Goal: Task Accomplishment & Management: Manage account settings

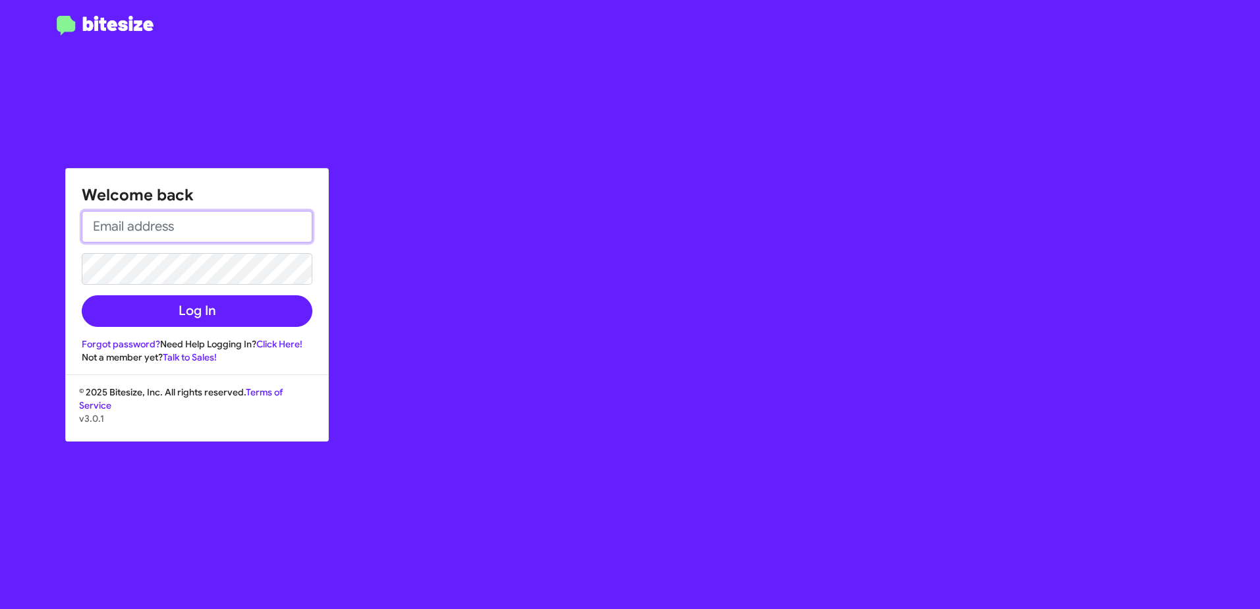
click at [114, 229] on input "email" at bounding box center [197, 227] width 231 height 32
type input "[EMAIL_ADDRESS][DOMAIN_NAME]"
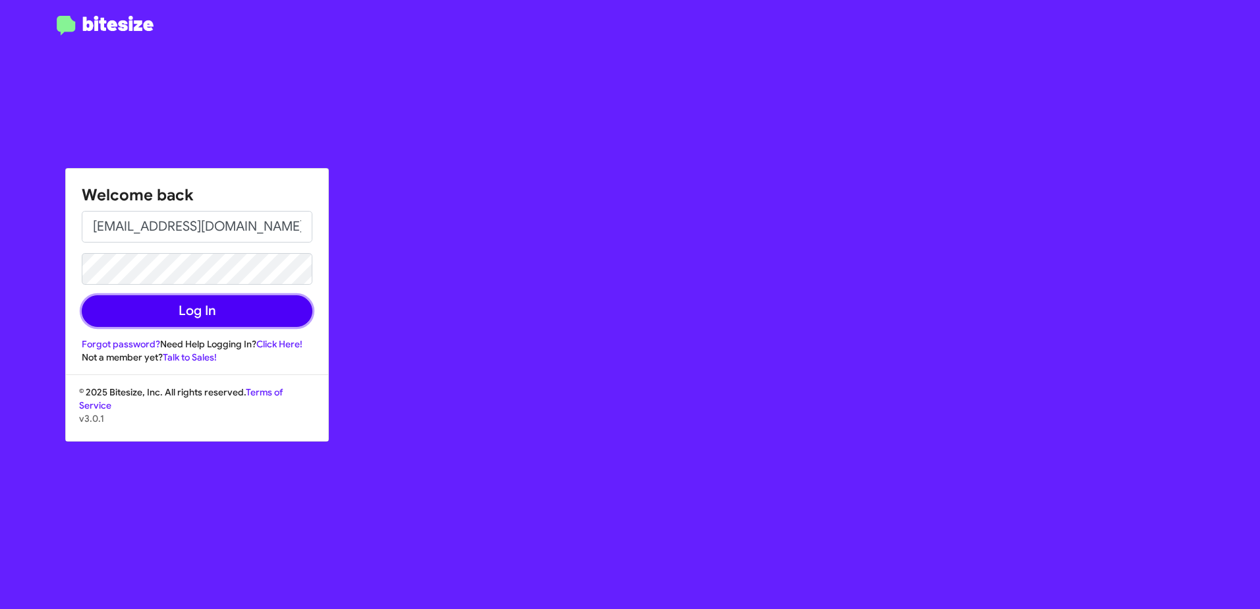
click at [154, 314] on button "Log In" at bounding box center [197, 311] width 231 height 32
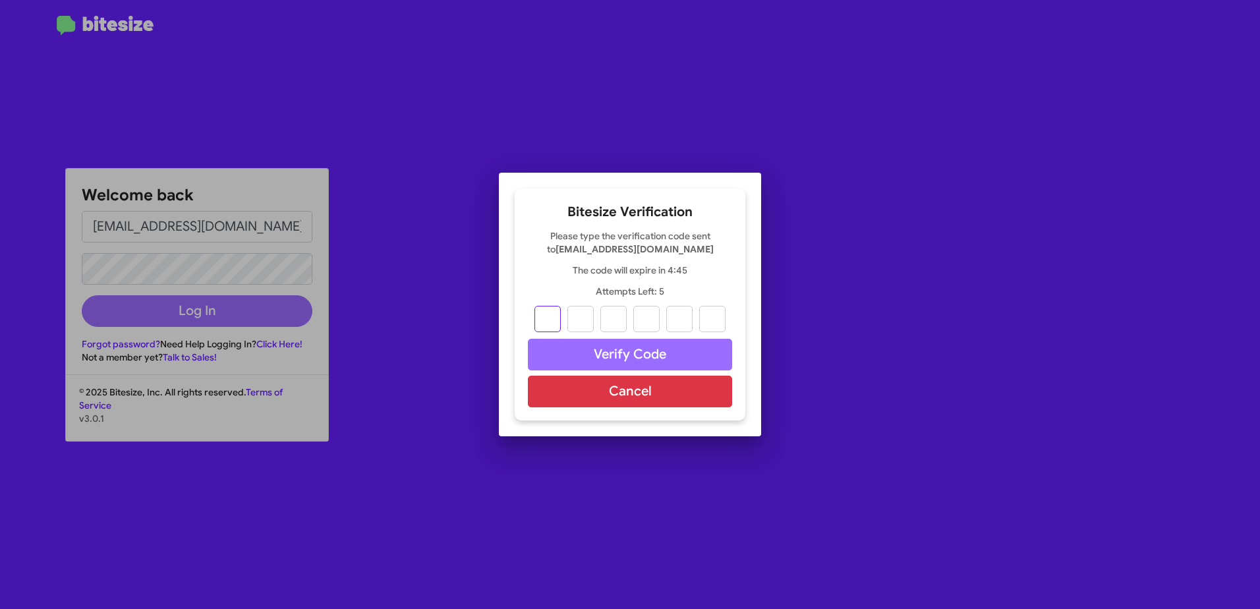
type input "5"
type input "7"
type input "2"
type input "9"
type input "4"
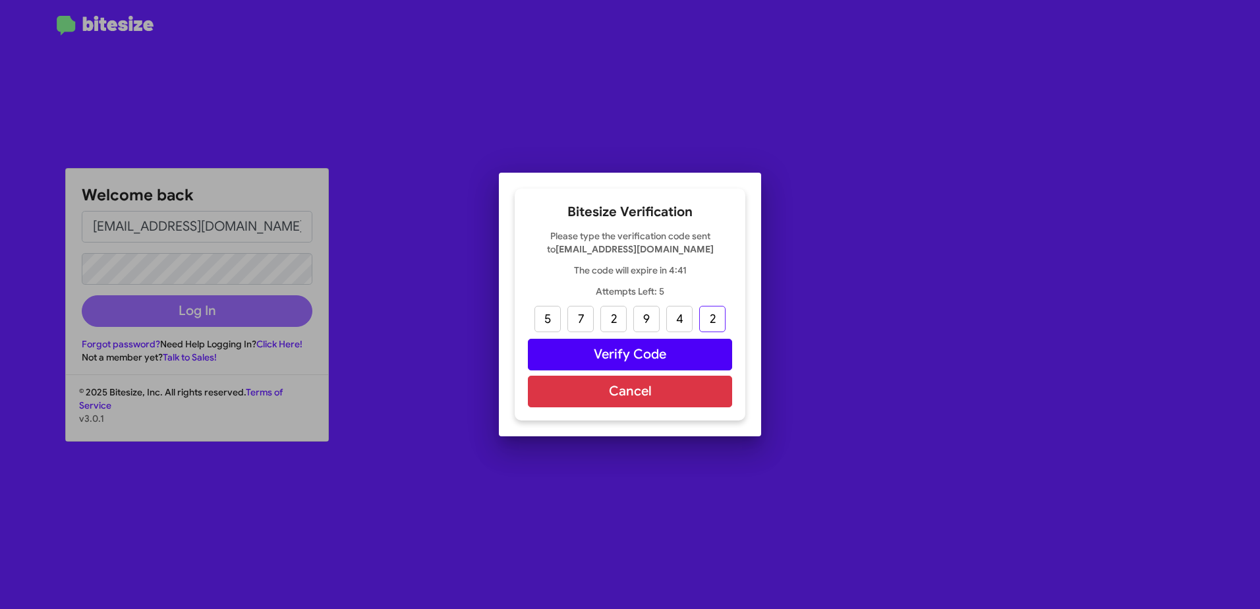
type input "2"
click at [670, 361] on button "Verify Code" at bounding box center [630, 355] width 204 height 32
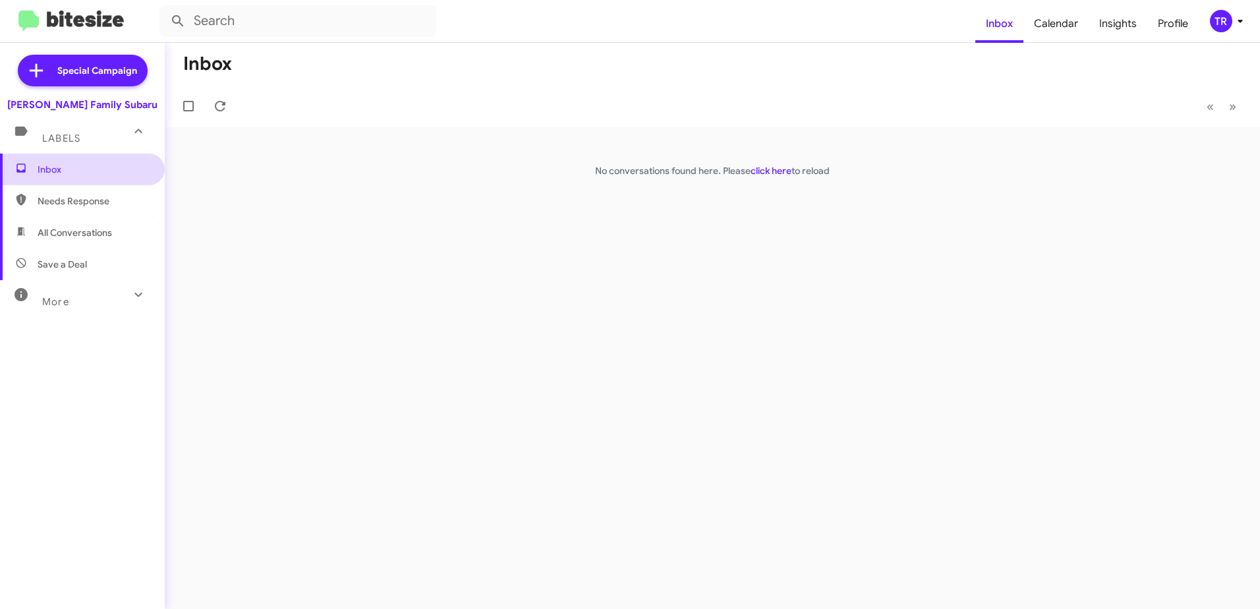
click at [77, 160] on span "Inbox" at bounding box center [82, 170] width 165 height 32
